Goal: Task Accomplishment & Management: Manage account settings

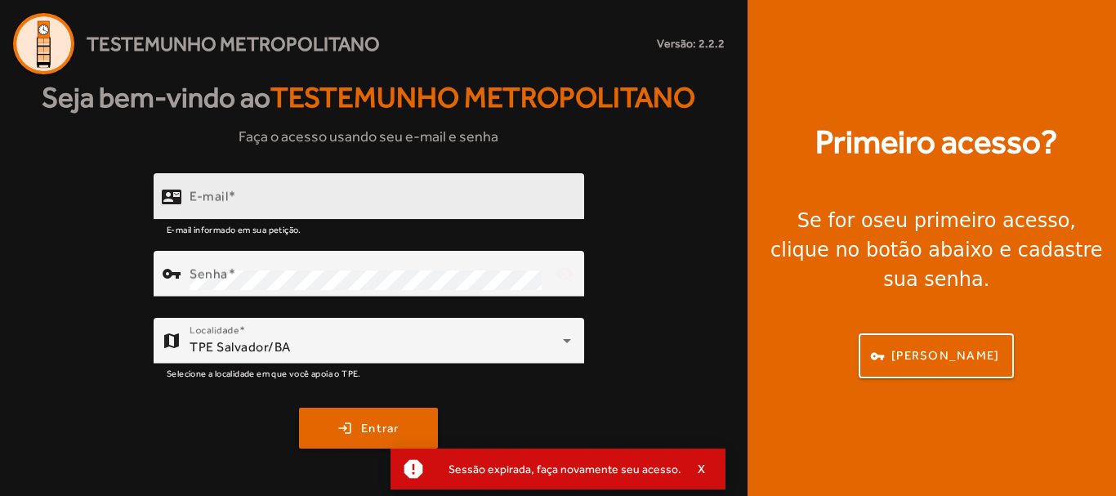
click at [425, 198] on input "E-mail" at bounding box center [379, 204] width 381 height 20
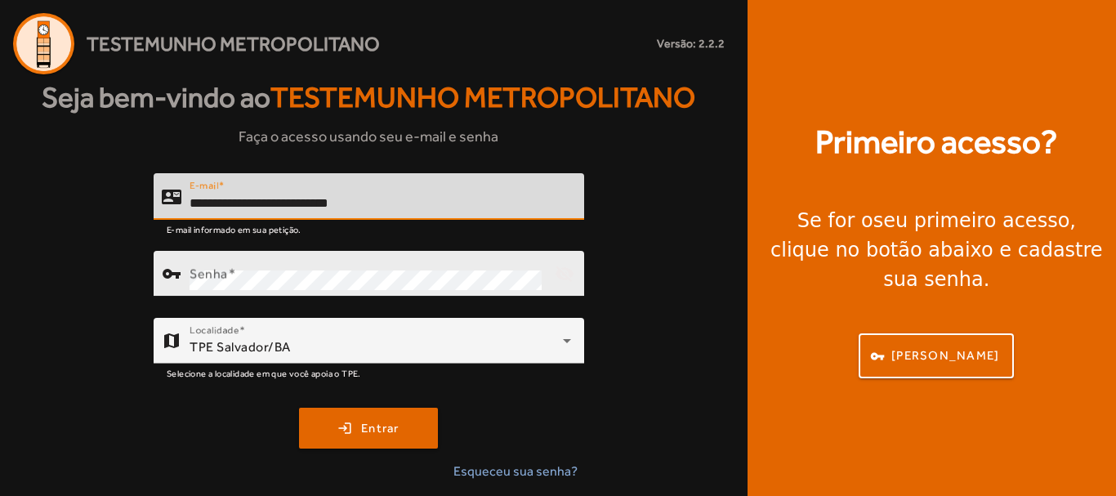
type input "**********"
click at [422, 269] on div "Senha" at bounding box center [365, 274] width 352 height 46
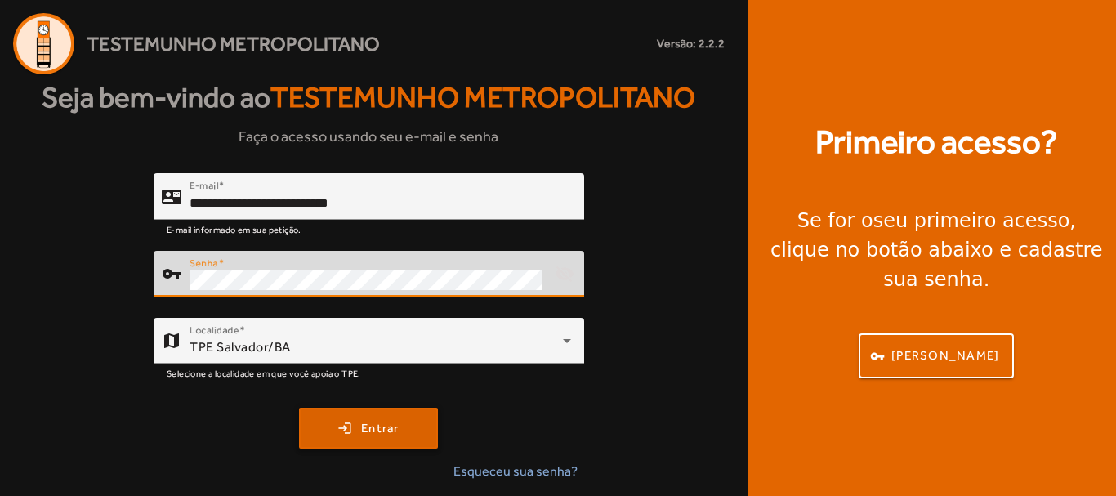
click at [395, 413] on span "submit" at bounding box center [369, 427] width 136 height 39
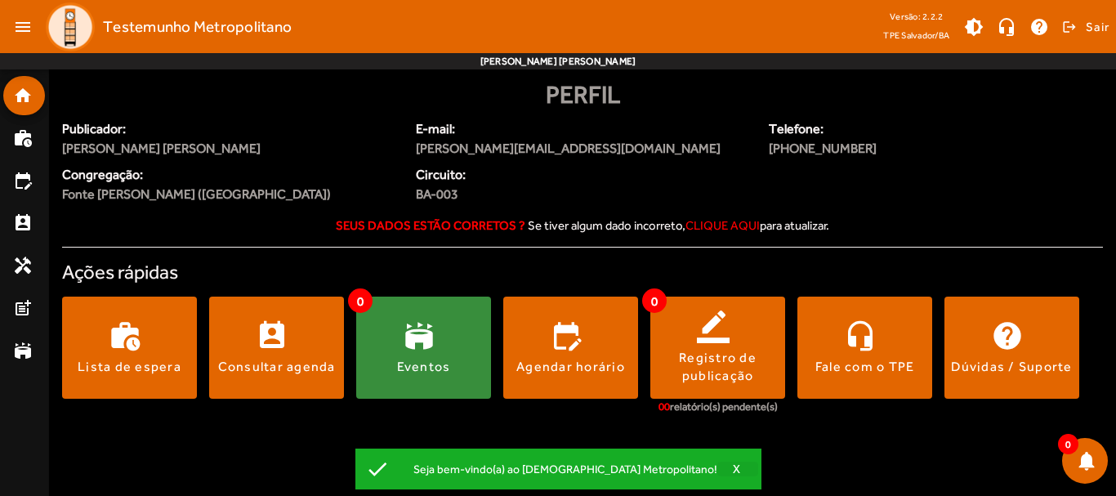
click at [733, 470] on span "X" at bounding box center [737, 468] width 8 height 15
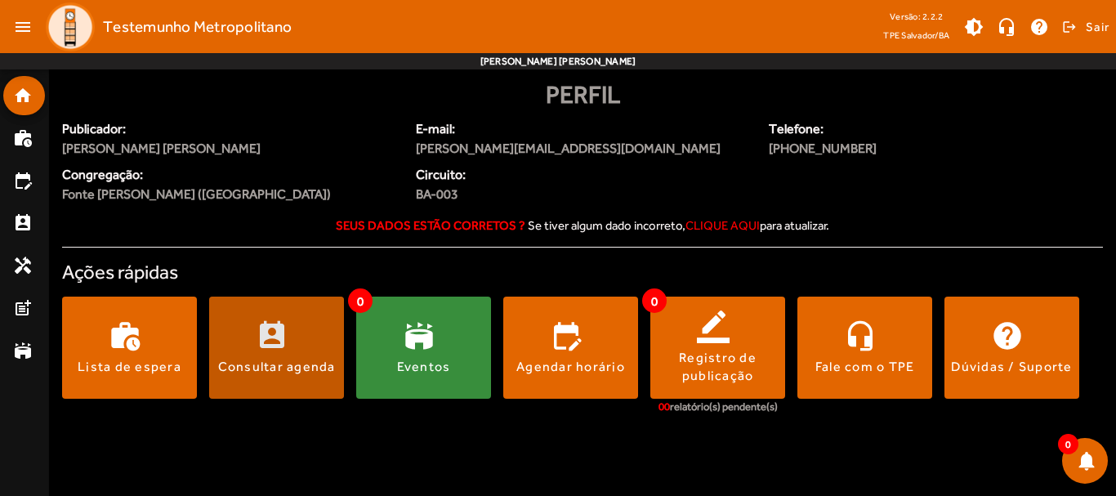
click at [276, 332] on span at bounding box center [276, 347] width 135 height 39
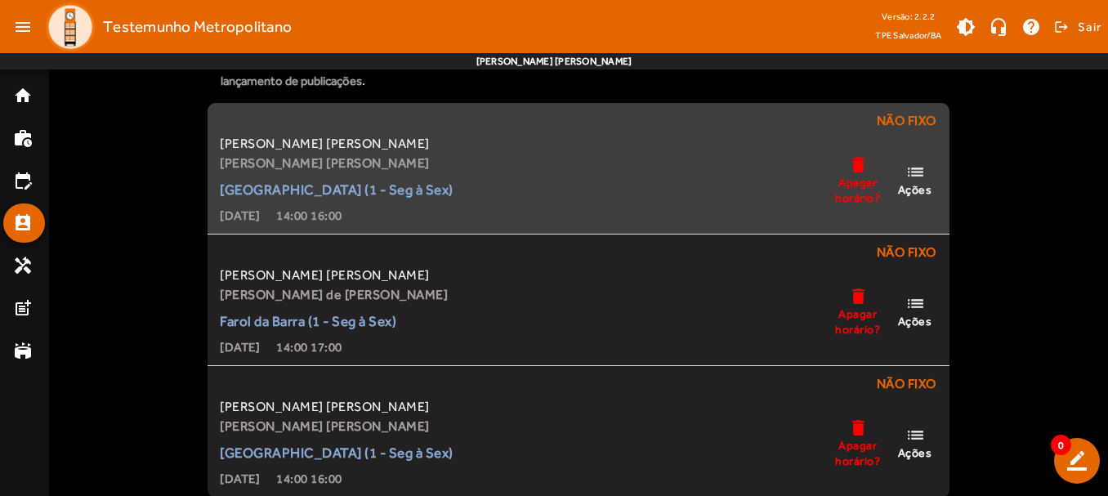
scroll to position [98, 0]
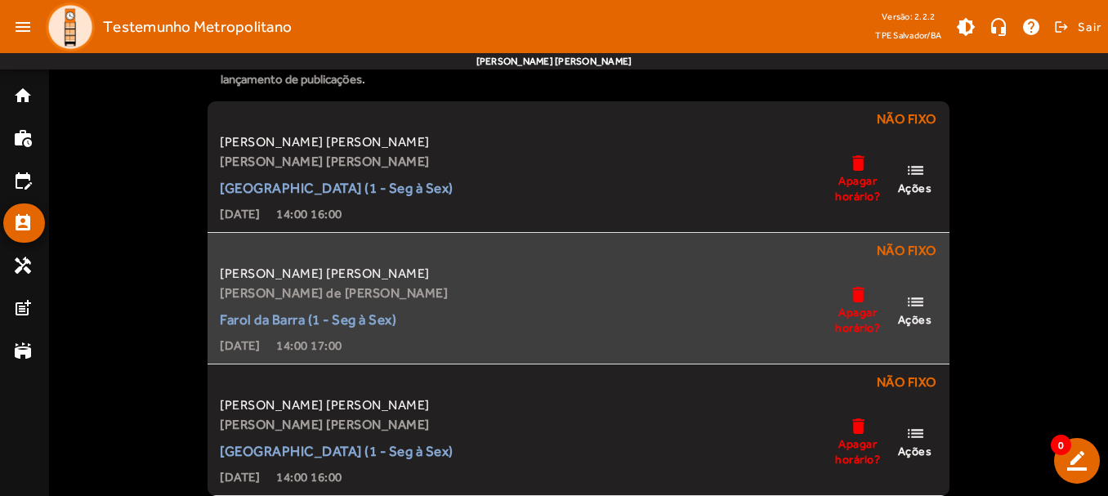
click at [930, 310] on span "list Ações" at bounding box center [914, 309] width 49 height 35
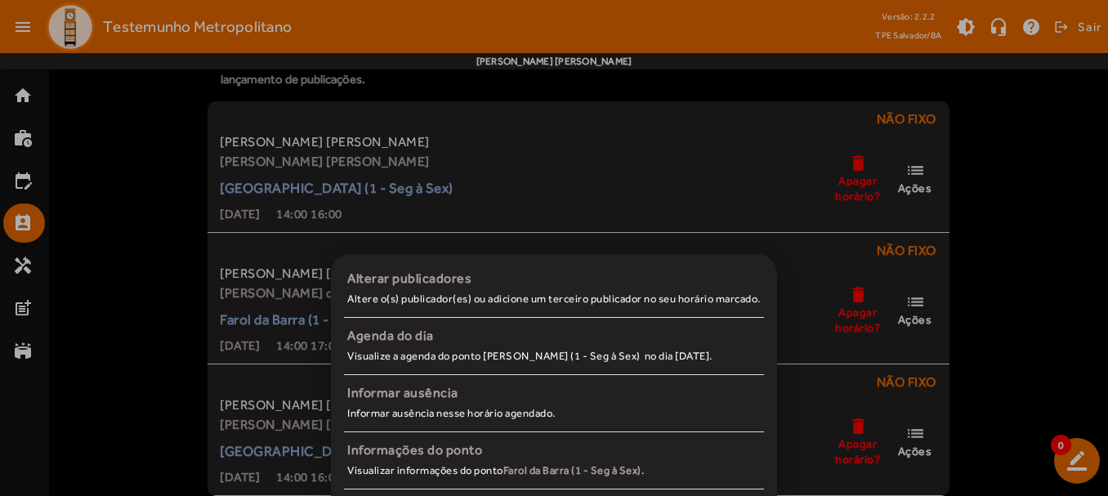
click at [276, 250] on div at bounding box center [554, 248] width 1108 height 496
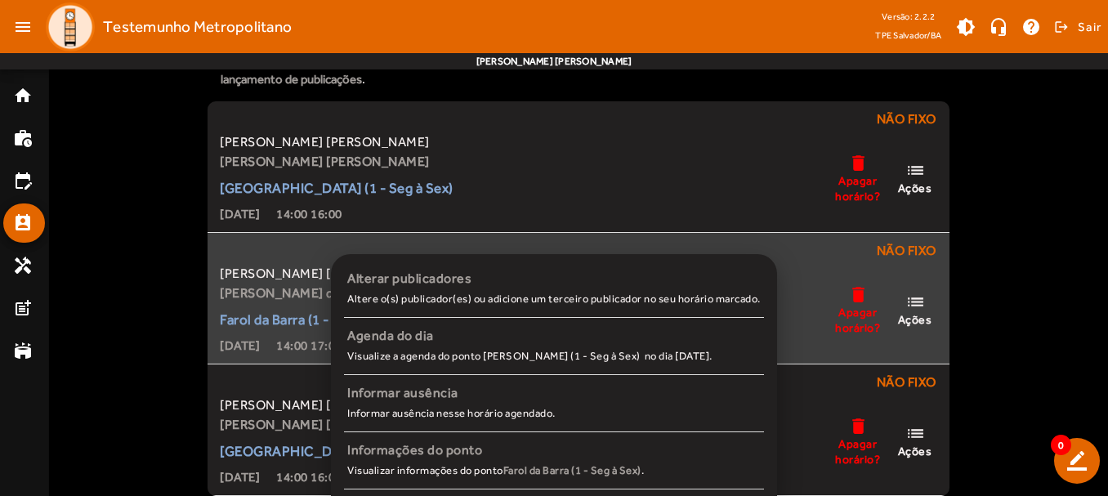
scroll to position [98, 0]
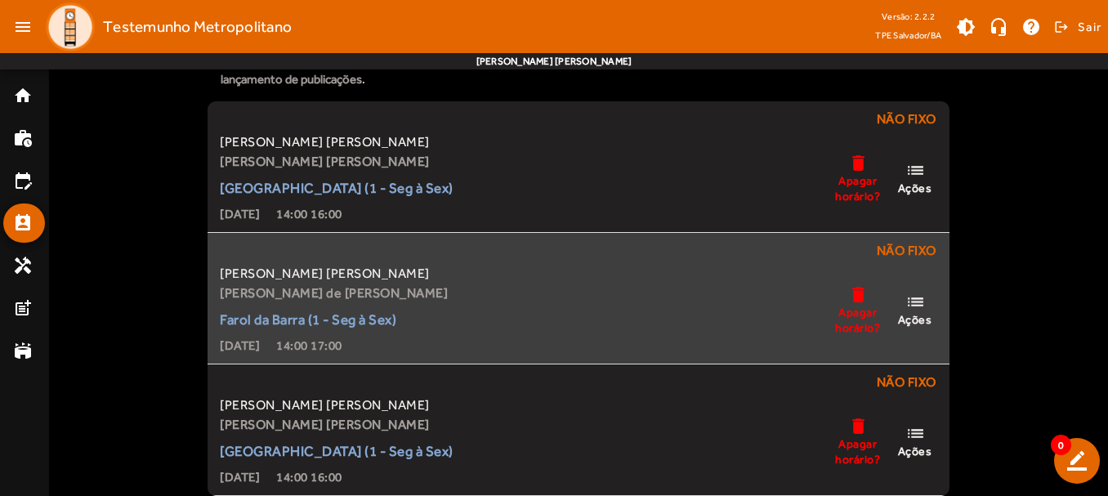
click at [279, 273] on span "[PERSON_NAME] [PERSON_NAME]" at bounding box center [334, 274] width 228 height 20
click at [574, 326] on div "[PERSON_NAME] [PERSON_NAME] de [PERSON_NAME] [PERSON_NAME] (1 - Seg à Sex) [DAT…" at bounding box center [577, 309] width 722 height 91
click at [924, 313] on span "Ações" at bounding box center [915, 319] width 34 height 15
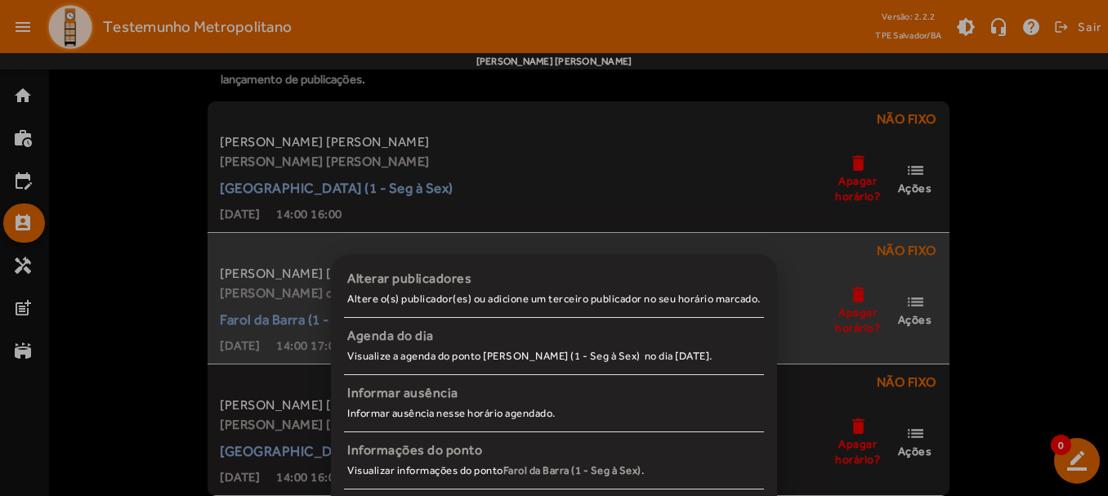
scroll to position [0, 0]
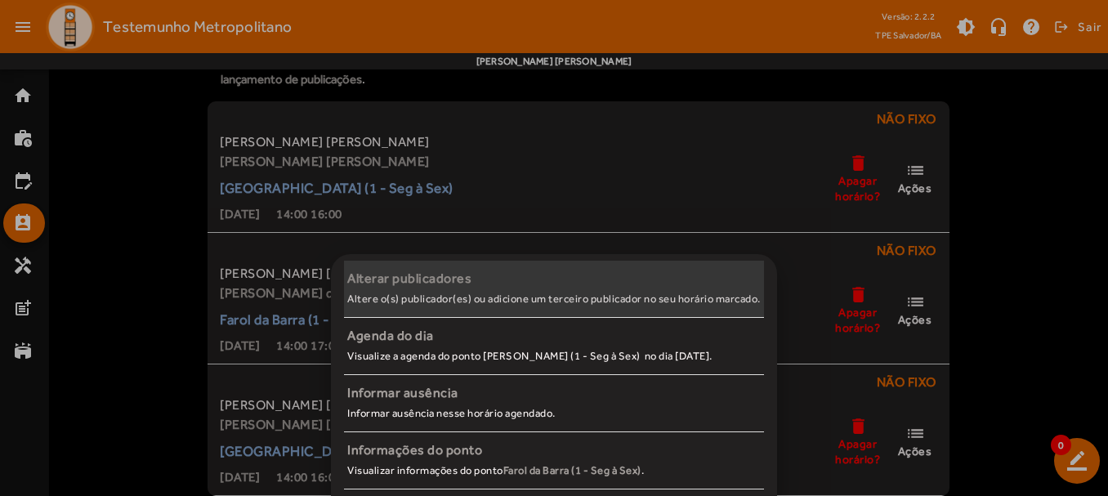
click at [572, 296] on small "Altere o(s) publicador(es) ou adicione um terceiro publicador no seu horário ma…" at bounding box center [553, 298] width 413 height 12
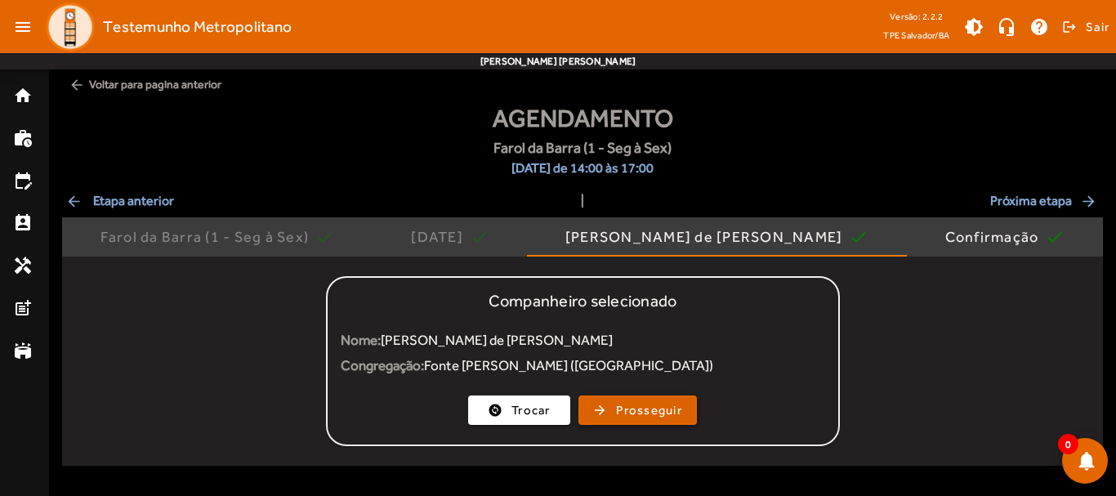
click at [633, 413] on span "Prosseguir" at bounding box center [649, 410] width 66 height 19
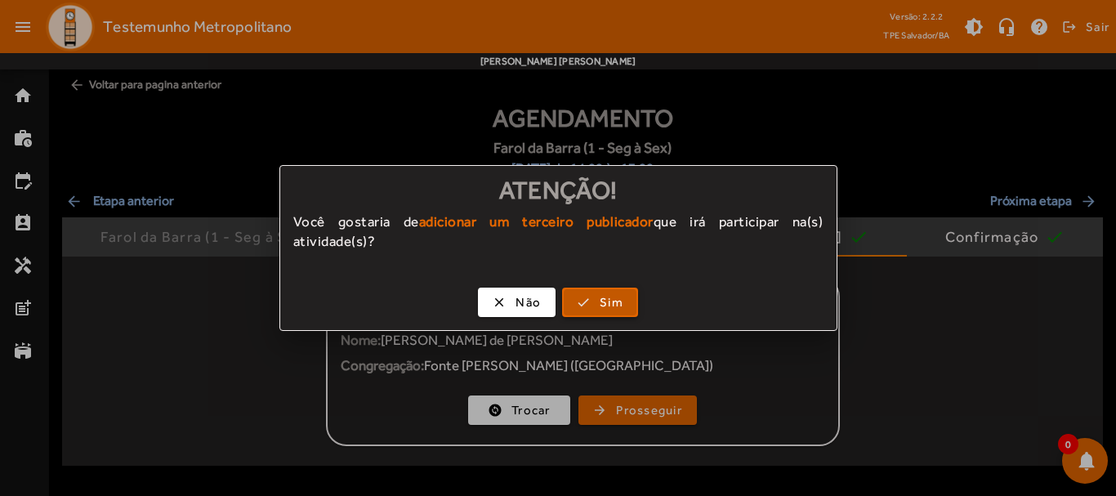
click at [604, 310] on span "Sim" at bounding box center [611, 302] width 24 height 19
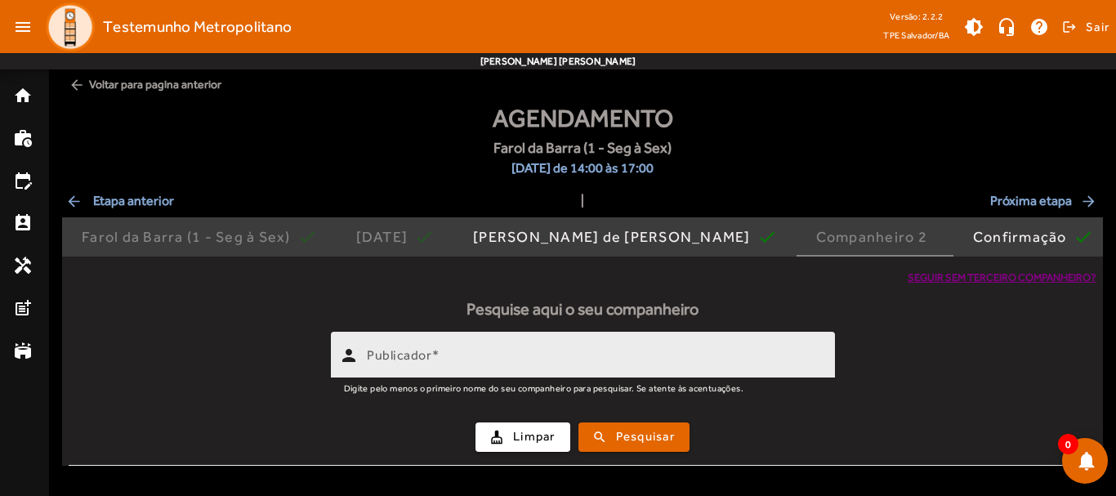
click at [587, 341] on div "Publicador" at bounding box center [594, 355] width 455 height 47
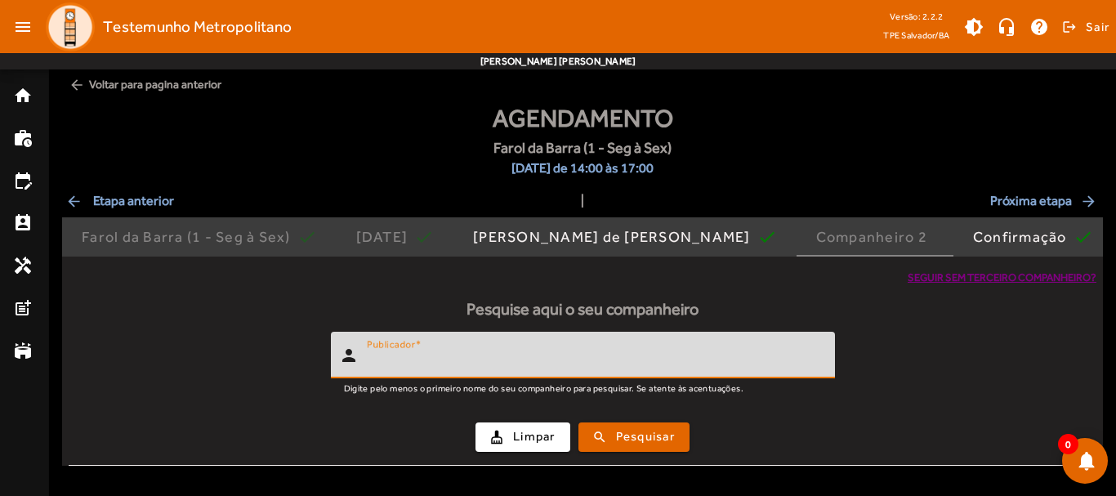
type input "*"
type input "**********"
click at [641, 431] on span "Pesquisar" at bounding box center [645, 436] width 59 height 19
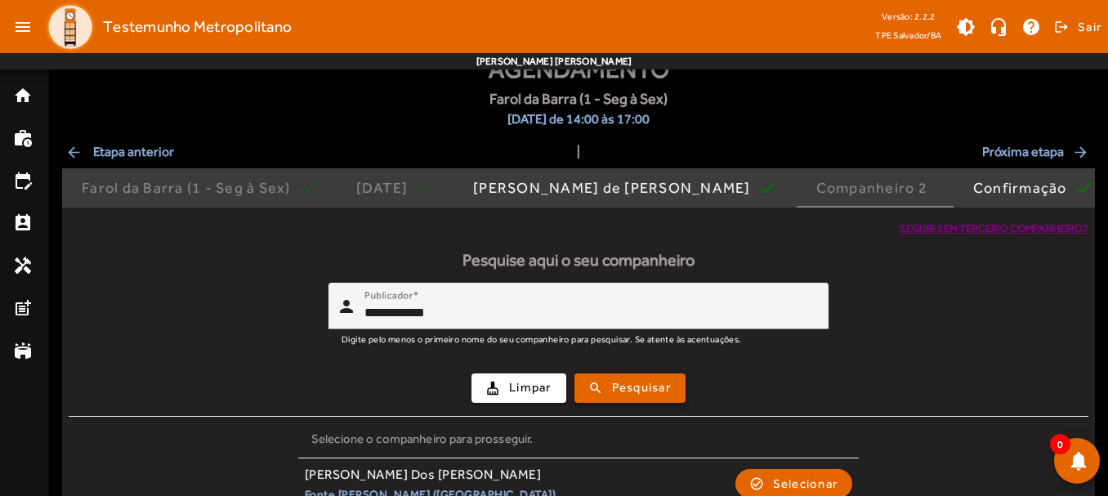
scroll to position [76, 0]
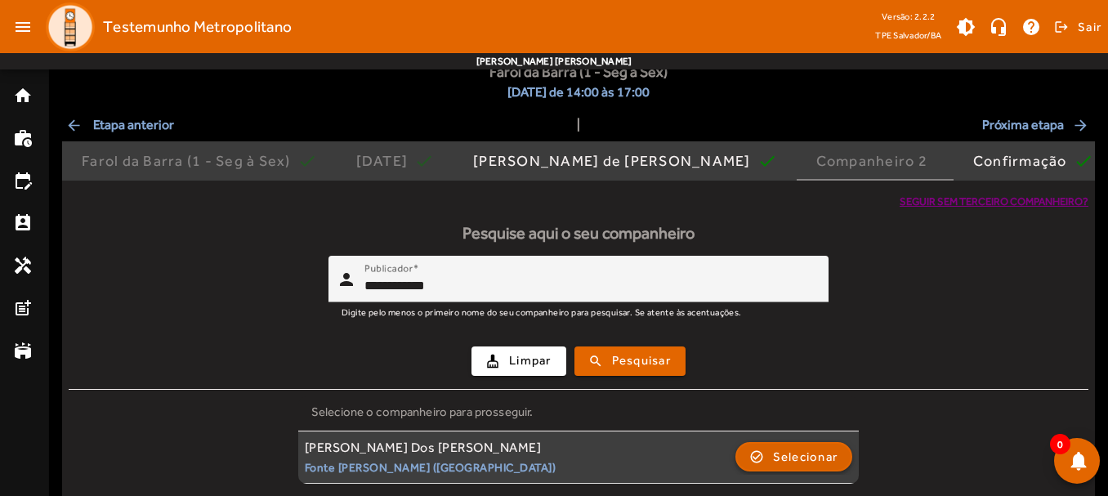
click at [791, 451] on span "Selecionar" at bounding box center [805, 457] width 65 height 20
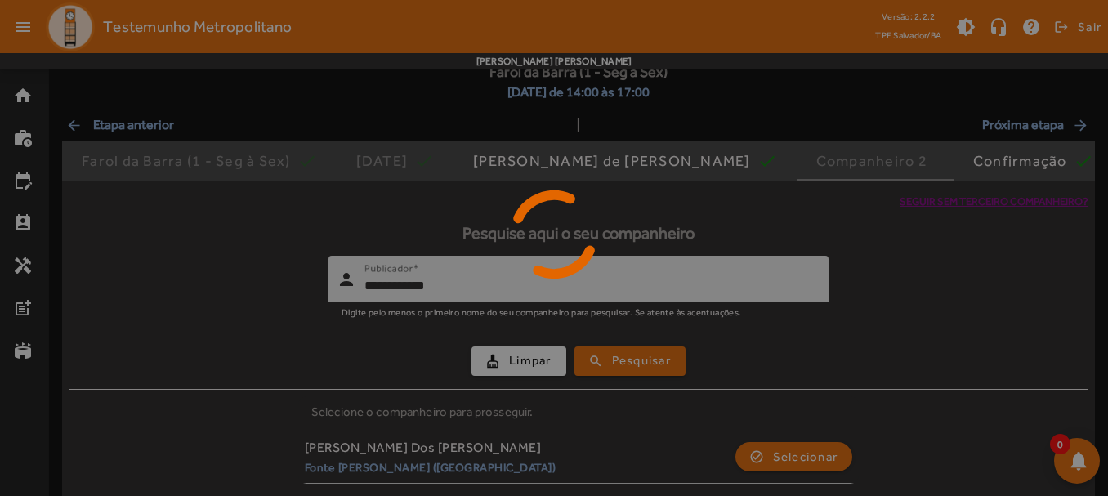
scroll to position [0, 0]
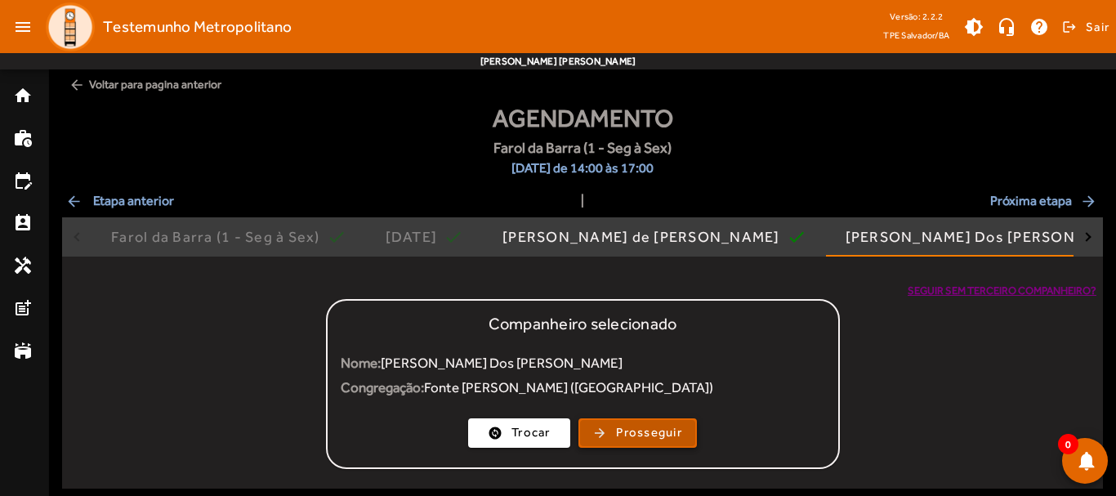
click at [606, 435] on span "button" at bounding box center [637, 432] width 115 height 39
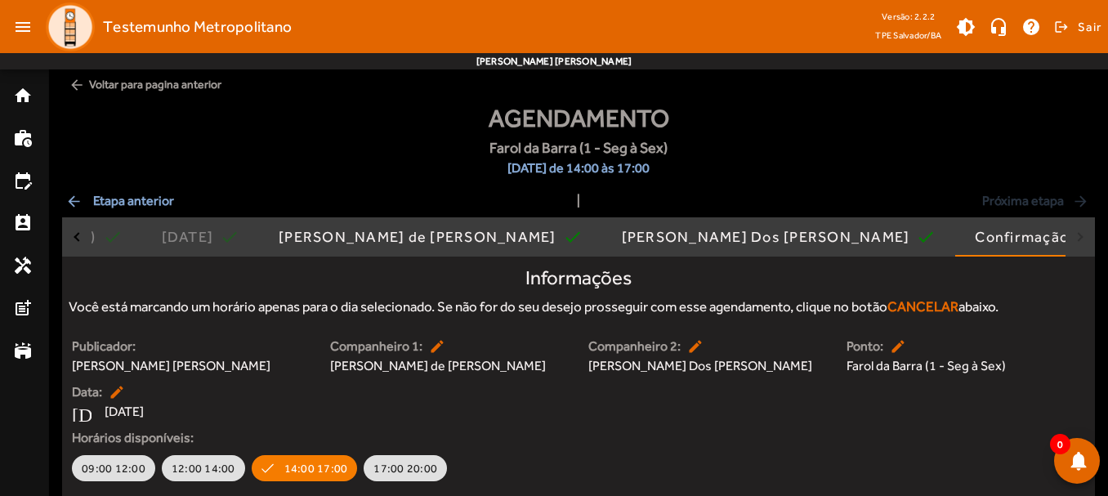
scroll to position [51, 0]
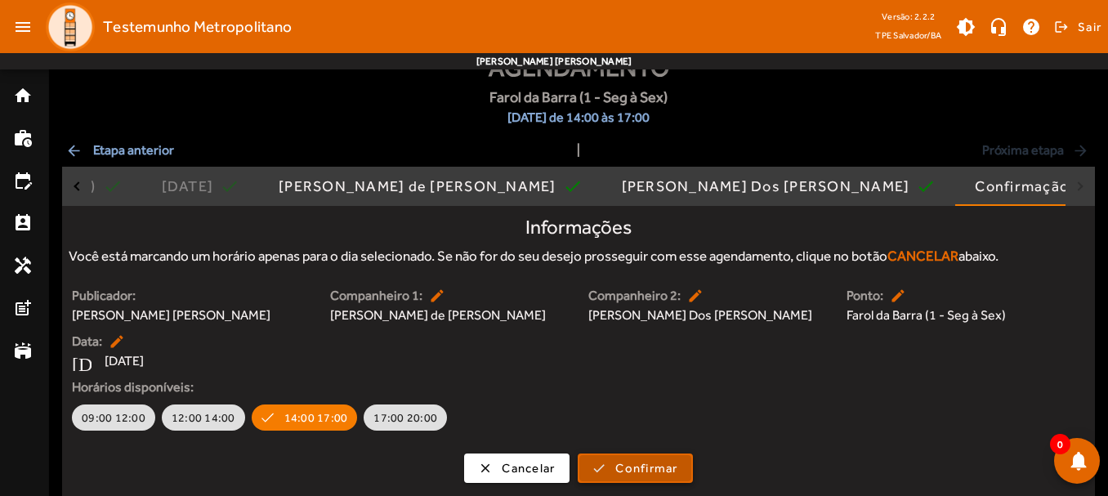
click at [649, 468] on span "Confirmar" at bounding box center [646, 468] width 62 height 19
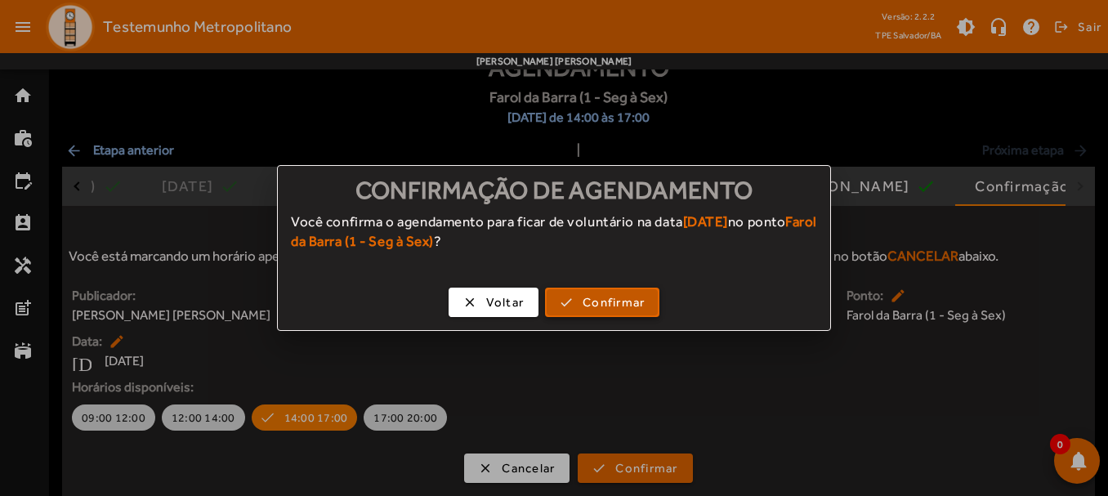
click at [624, 309] on span "Confirmar" at bounding box center [613, 302] width 62 height 19
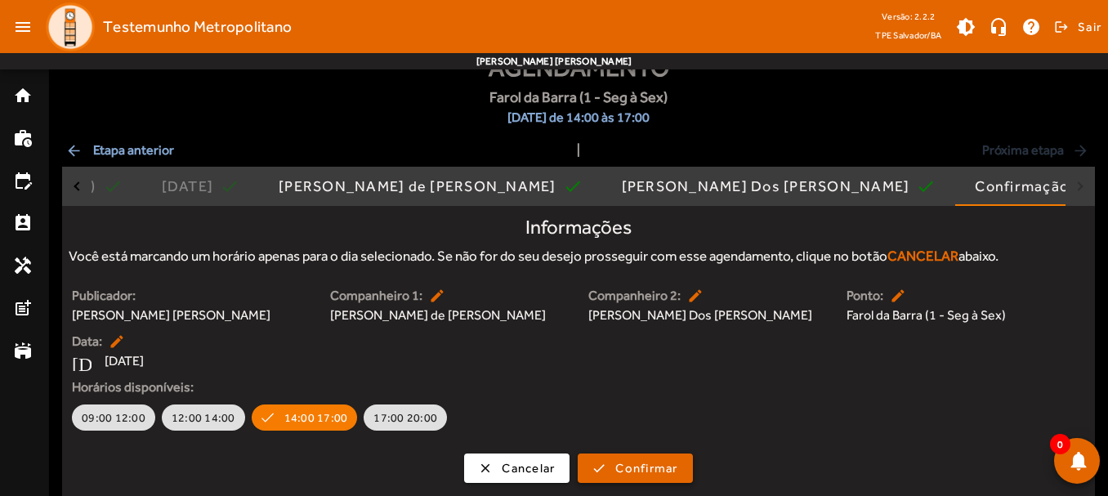
scroll to position [51, 0]
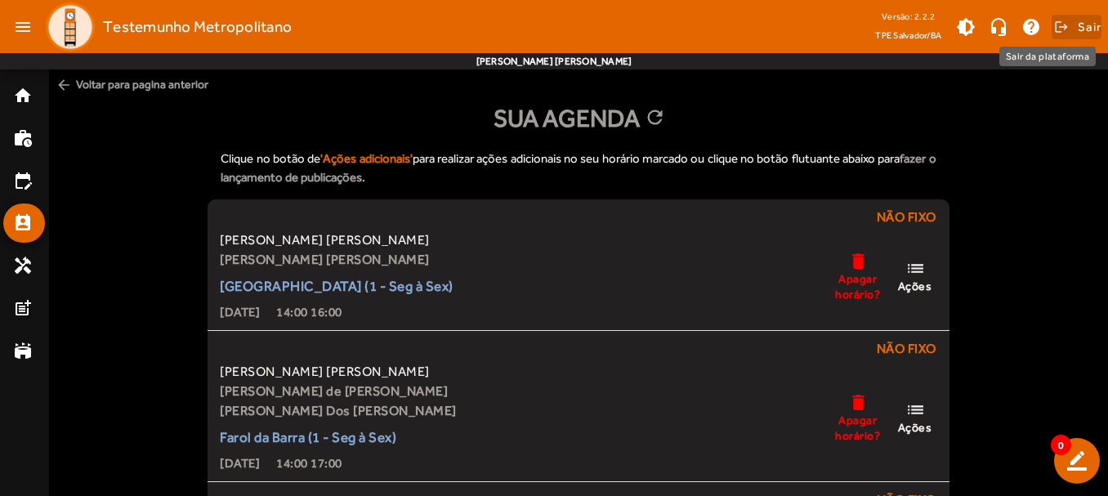
click at [1061, 26] on span at bounding box center [1076, 26] width 50 height 39
